Goal: Task Accomplishment & Management: Use online tool/utility

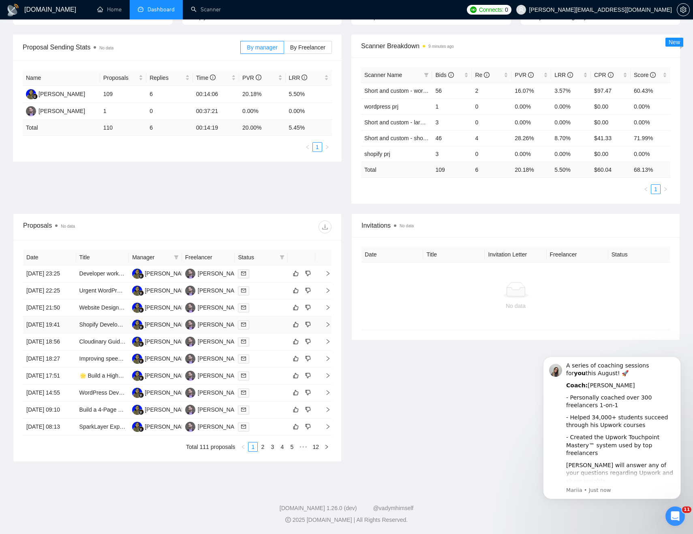
scroll to position [176, 0]
click at [244, 429] on icon "mail" at bounding box center [243, 427] width 5 height 4
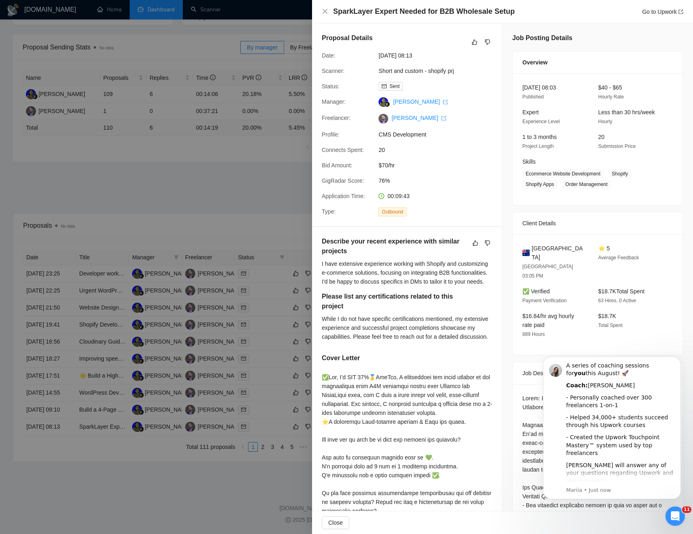
click at [250, 479] on div at bounding box center [346, 267] width 693 height 534
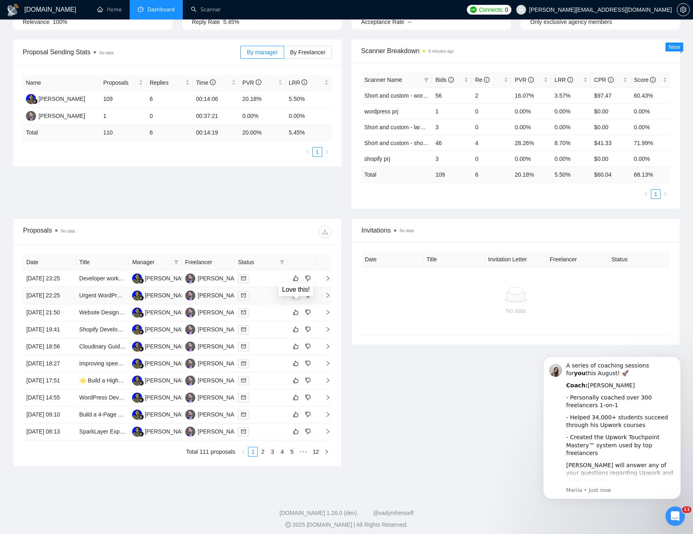
scroll to position [0, 0]
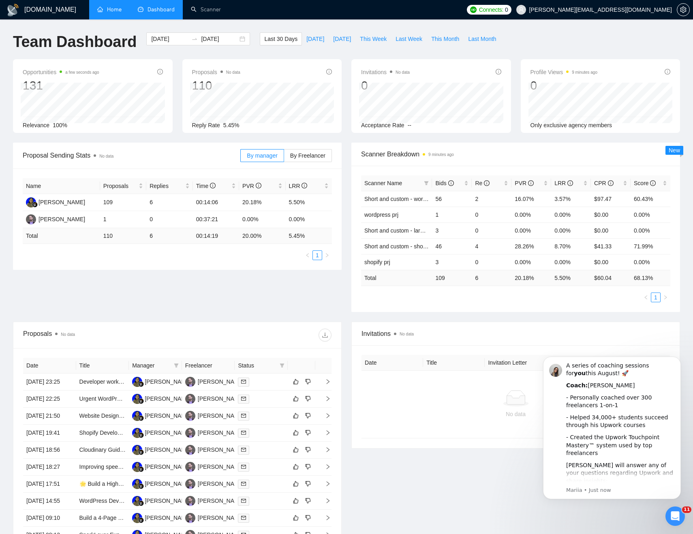
click at [110, 12] on link "Home" at bounding box center [109, 9] width 24 height 7
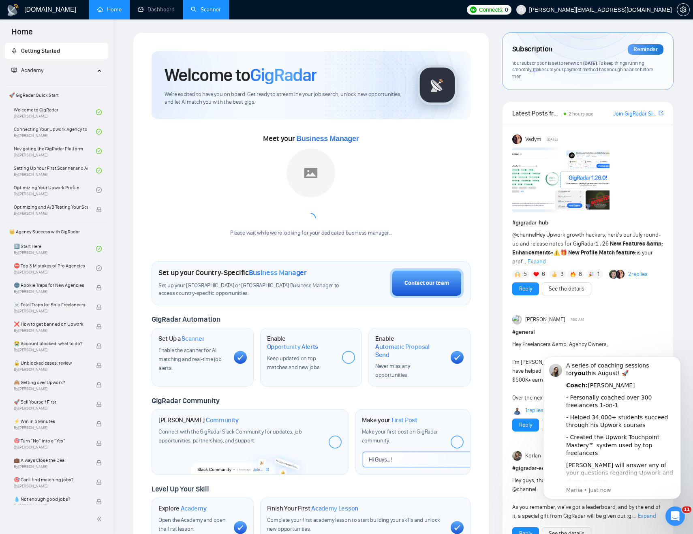
click at [204, 6] on link "Scanner" at bounding box center [206, 9] width 30 height 7
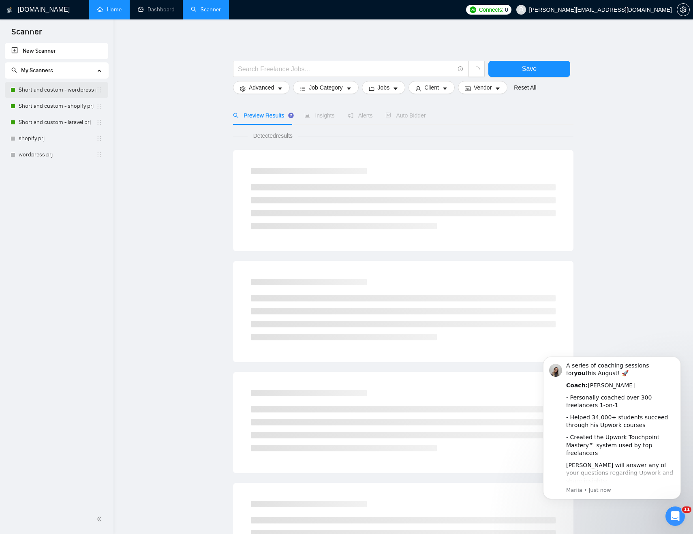
click at [66, 93] on link "Short and custom - wordpress prj" at bounding box center [57, 90] width 77 height 16
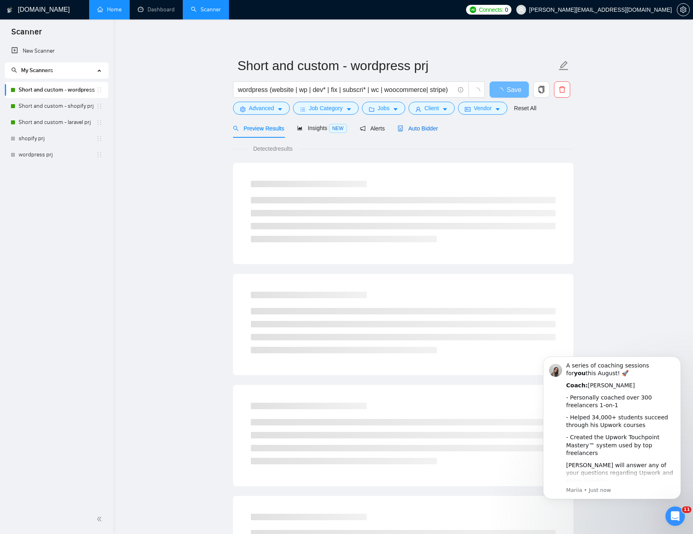
click at [432, 126] on span "Auto Bidder" at bounding box center [418, 128] width 40 height 6
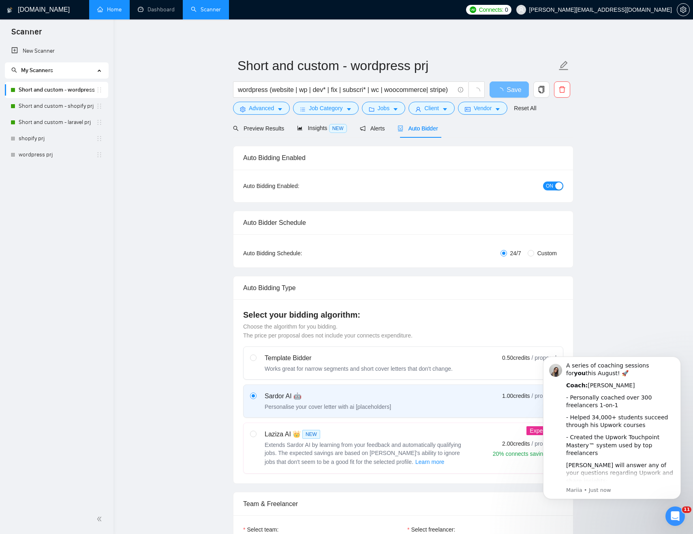
checkbox input "true"
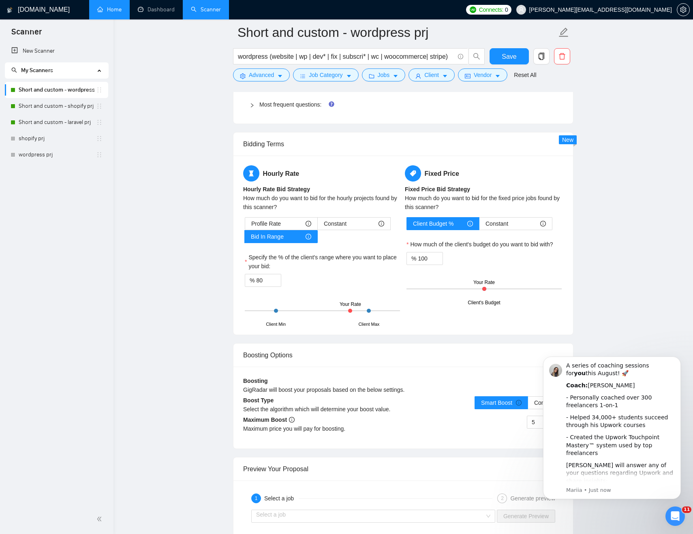
scroll to position [1237, 0]
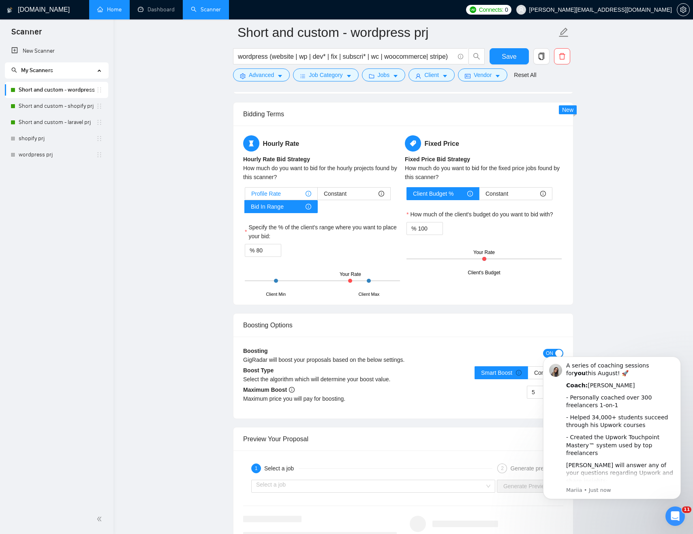
click at [289, 198] on div "Profile Rate" at bounding box center [281, 194] width 60 height 12
click at [245, 196] on input "Profile Rate" at bounding box center [245, 196] width 0 height 0
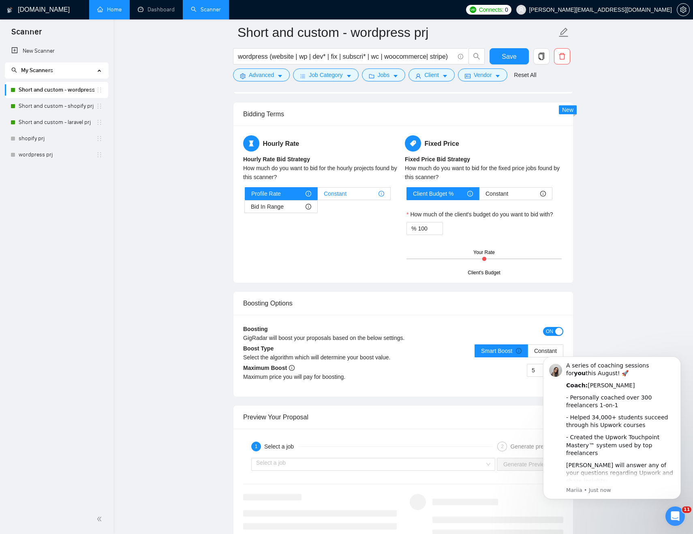
click at [345, 193] on span "Constant" at bounding box center [335, 194] width 23 height 12
click at [318, 196] on input "Constant" at bounding box center [318, 196] width 0 height 0
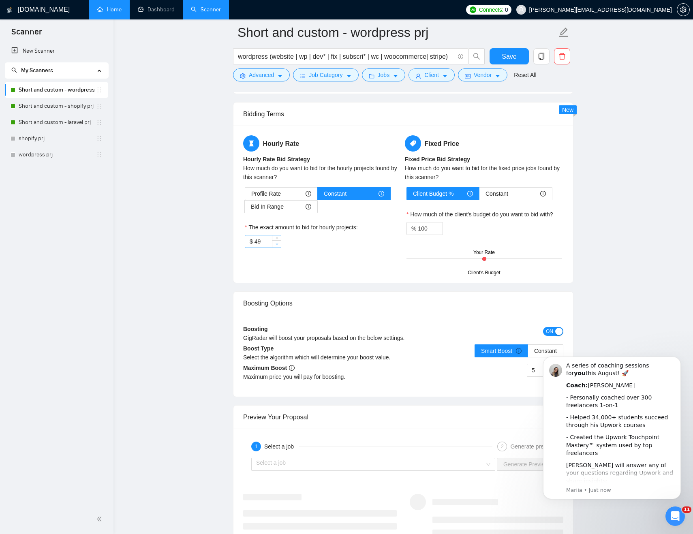
click at [277, 247] on span "Decrease Value" at bounding box center [276, 243] width 9 height 7
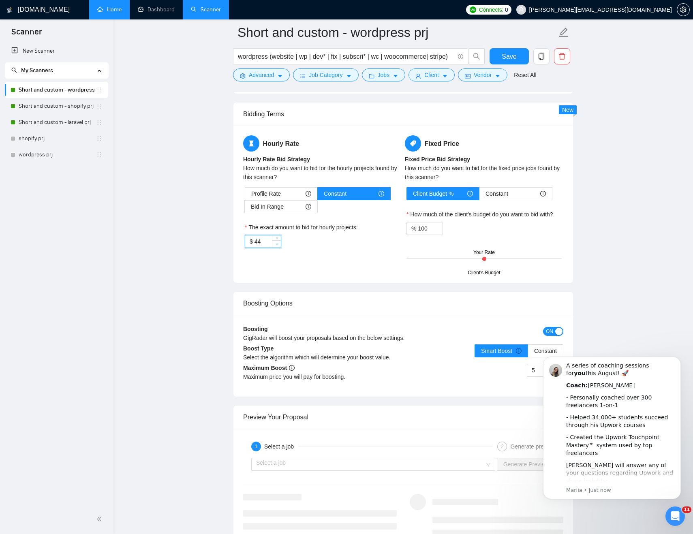
click at [277, 247] on span "Decrease Value" at bounding box center [276, 243] width 9 height 7
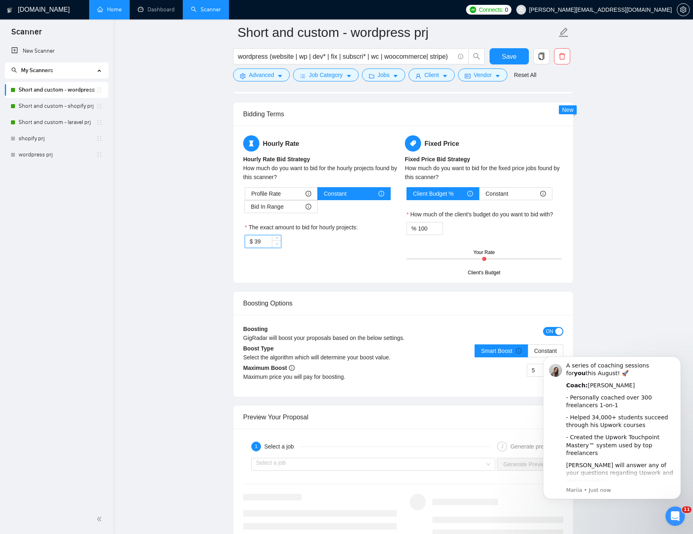
click at [277, 247] on span "Decrease Value" at bounding box center [276, 243] width 9 height 7
type input "35"
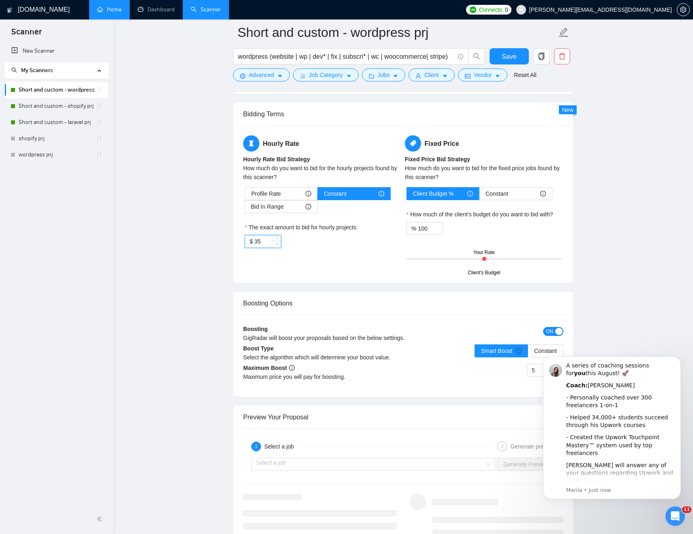
click at [277, 247] on span "Decrease Value" at bounding box center [276, 243] width 9 height 7
click at [161, 225] on main "Short and custom - wordpress prj wordpress (website | wp | dev* | fix | subscri…" at bounding box center [403, 11] width 554 height 2430
click at [515, 58] on span "Save" at bounding box center [509, 56] width 15 height 10
click at [64, 108] on link "Short and custom - shopify prj" at bounding box center [57, 106] width 77 height 16
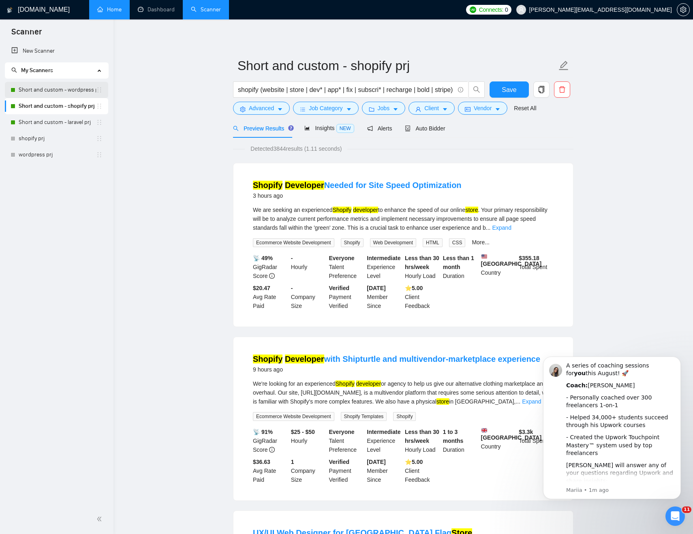
click at [57, 92] on link "Short and custom - wordpress prj" at bounding box center [57, 90] width 77 height 16
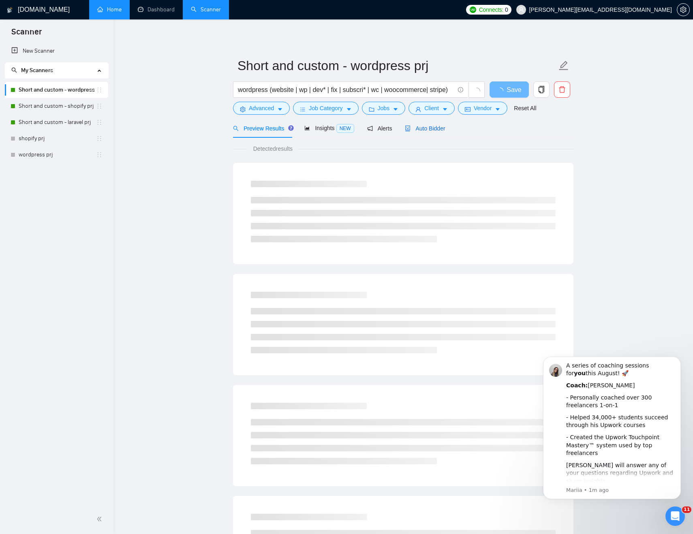
click at [426, 130] on span "Auto Bidder" at bounding box center [425, 128] width 40 height 6
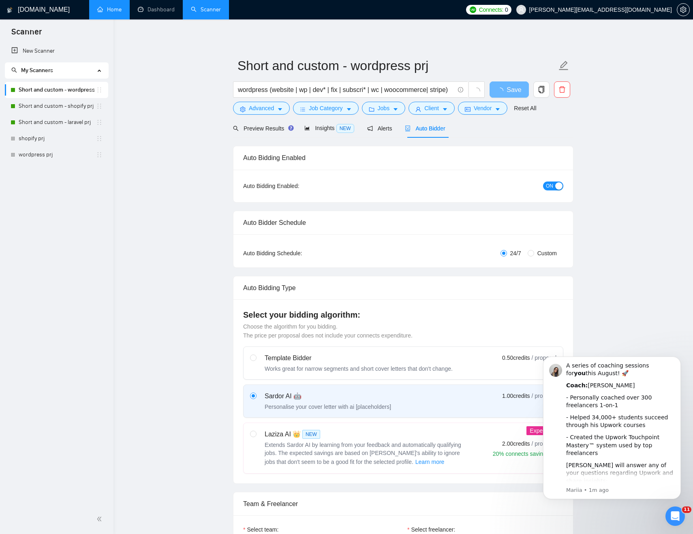
checkbox input "true"
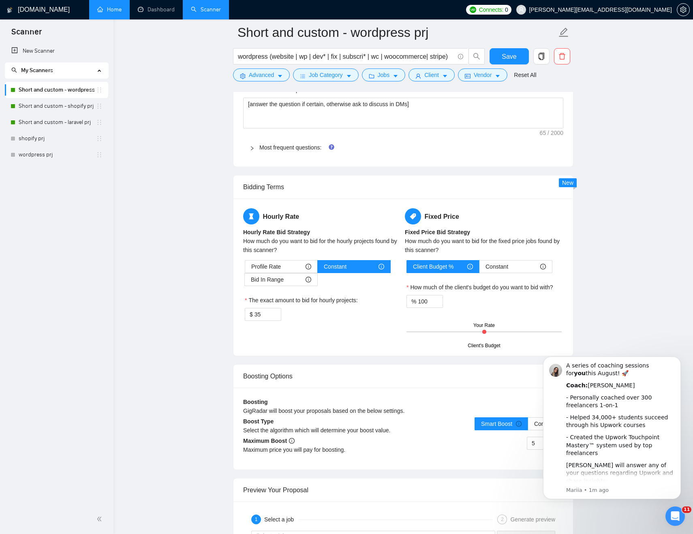
scroll to position [1187, 0]
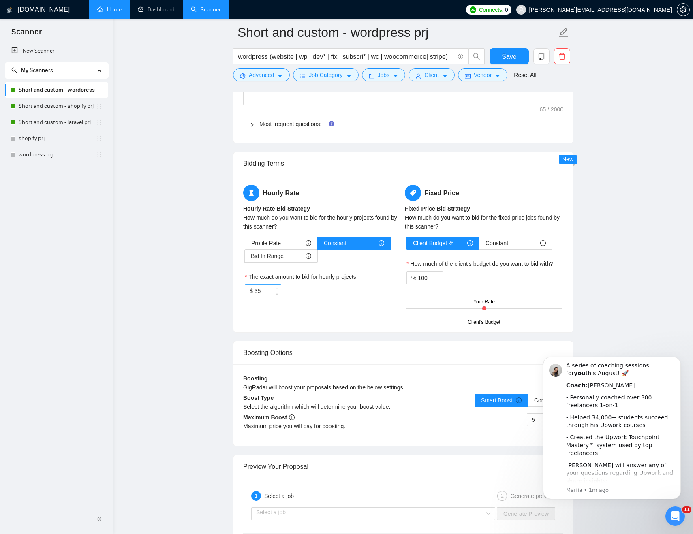
click at [265, 290] on input "35" at bounding box center [267, 291] width 26 height 12
type input "39"
click at [222, 327] on main "Short and custom - wordpress prj wordpress (website | wp | dev* | fix | subscri…" at bounding box center [403, 60] width 554 height 2430
click at [511, 59] on span "Save" at bounding box center [509, 56] width 15 height 10
click at [41, 105] on link "Short and custom - shopify prj" at bounding box center [57, 106] width 77 height 16
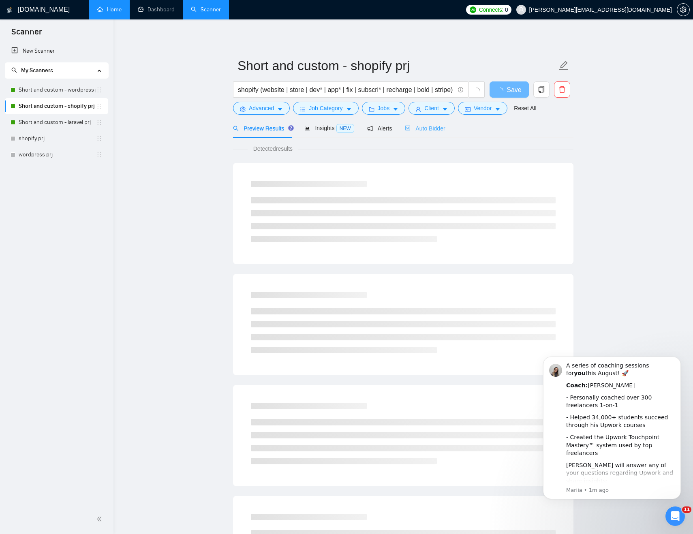
click at [433, 133] on div "Auto Bidder" at bounding box center [425, 128] width 40 height 19
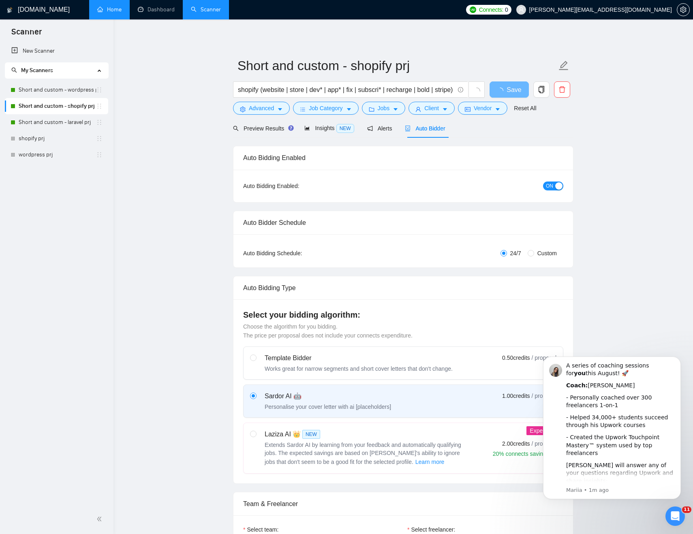
checkbox input "true"
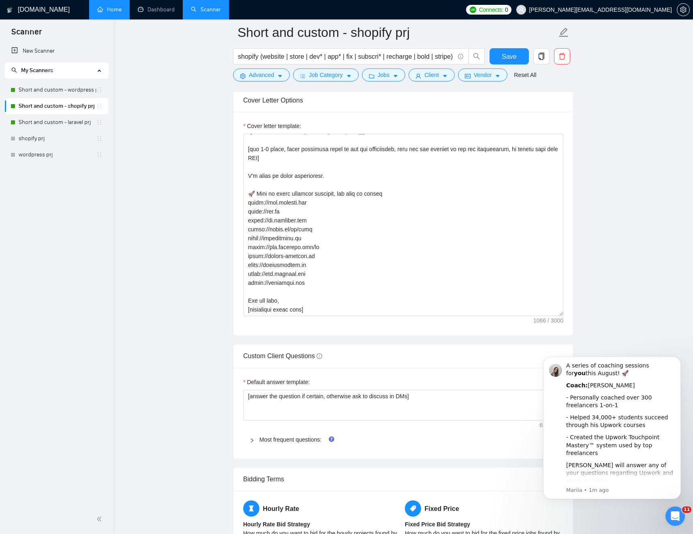
scroll to position [1171, 0]
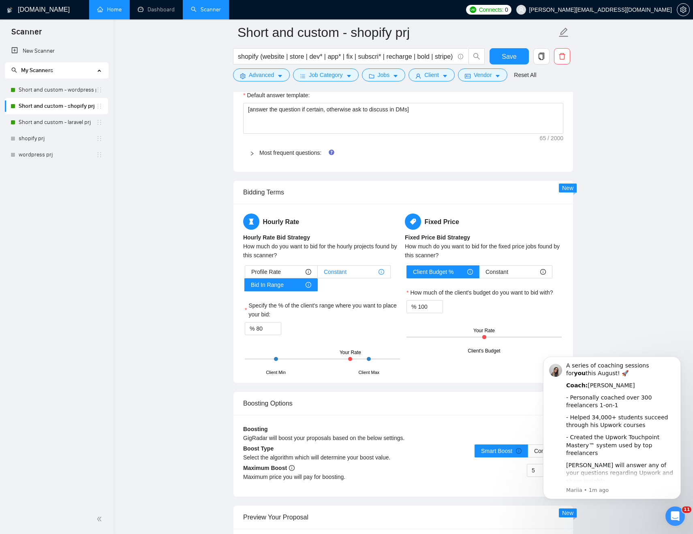
click at [342, 271] on span "Constant" at bounding box center [335, 272] width 23 height 12
click at [318, 274] on input "Constant" at bounding box center [318, 274] width 0 height 0
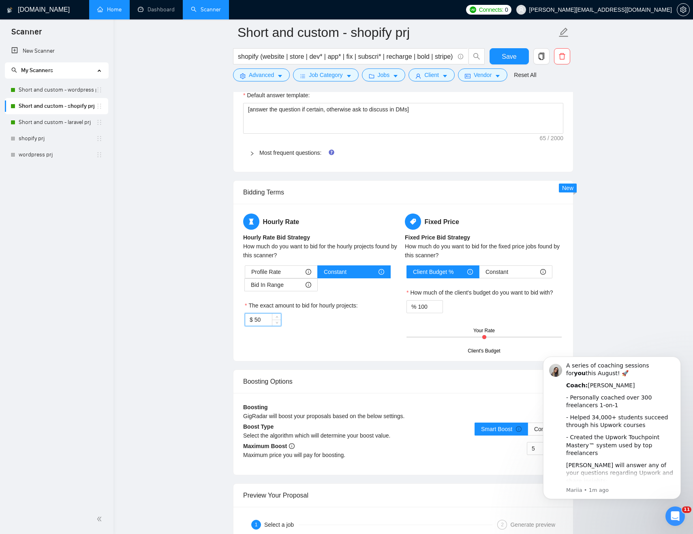
drag, startPoint x: 267, startPoint y: 319, endPoint x: 249, endPoint y: 319, distance: 18.2
click at [249, 319] on div "$ 50" at bounding box center [263, 319] width 36 height 13
type input "39"
click at [500, 56] on button "Save" at bounding box center [508, 56] width 39 height 16
click at [61, 122] on link "Short and custom - laravel prj" at bounding box center [57, 122] width 77 height 16
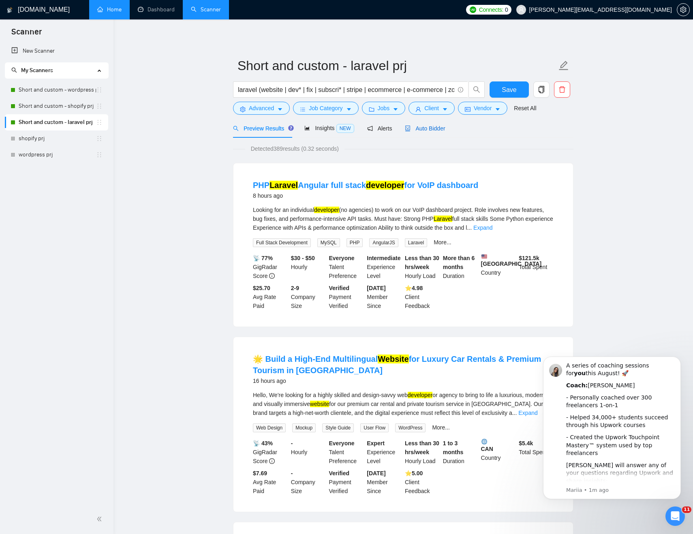
click at [438, 130] on span "Auto Bidder" at bounding box center [425, 128] width 40 height 6
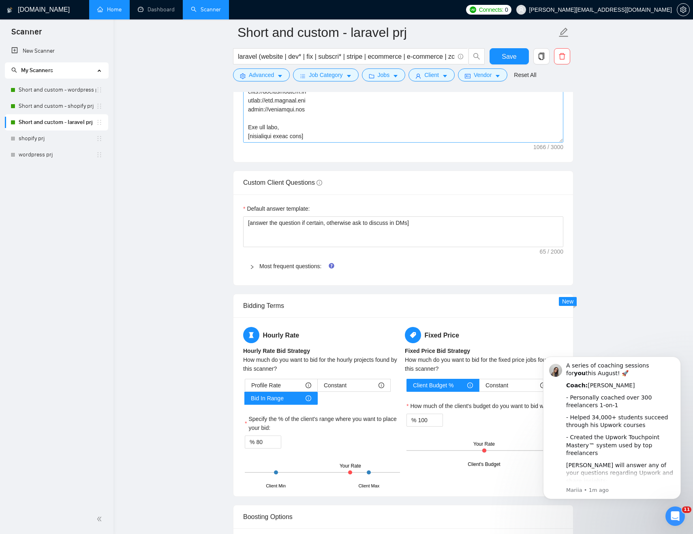
scroll to position [1124, 0]
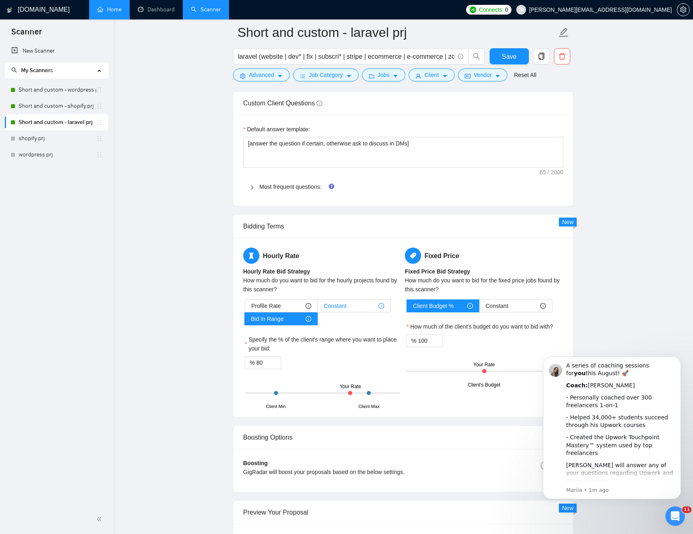
click at [339, 302] on span "Constant" at bounding box center [335, 306] width 23 height 12
click at [318, 308] on input "Constant" at bounding box center [318, 308] width 0 height 0
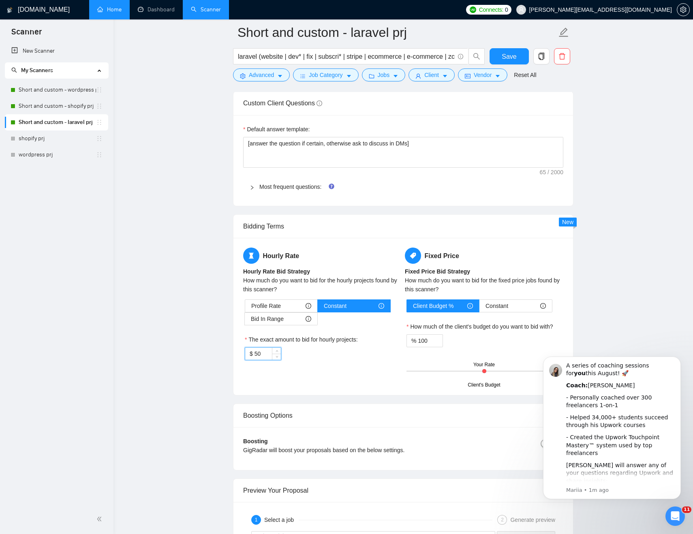
drag, startPoint x: 267, startPoint y: 355, endPoint x: 250, endPoint y: 355, distance: 17.8
click at [250, 355] on div "$ 50" at bounding box center [263, 353] width 36 height 13
type input "39"
click at [509, 52] on span "Save" at bounding box center [509, 56] width 15 height 10
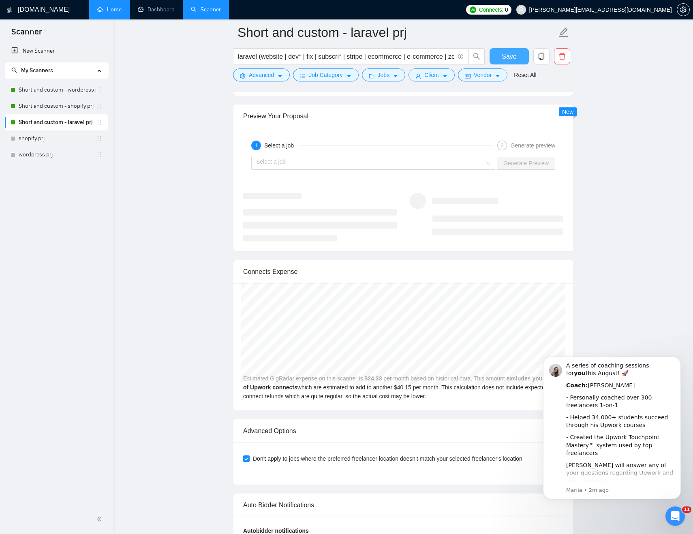
scroll to position [1508, 0]
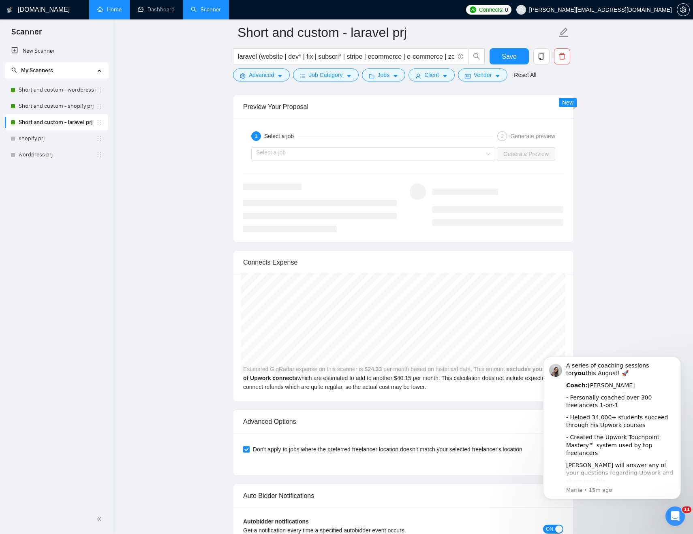
click at [67, 109] on link "Short and custom - shopify prj" at bounding box center [57, 106] width 77 height 16
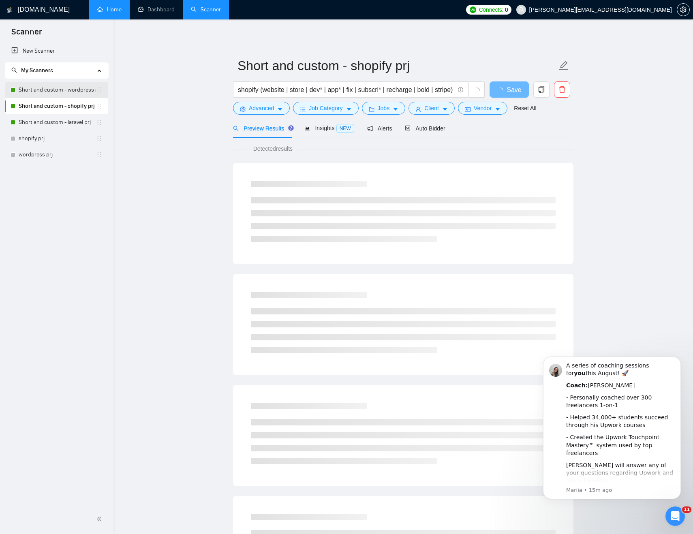
click at [71, 90] on link "Short and custom - wordpress prj" at bounding box center [57, 90] width 77 height 16
